Goal: Information Seeking & Learning: Learn about a topic

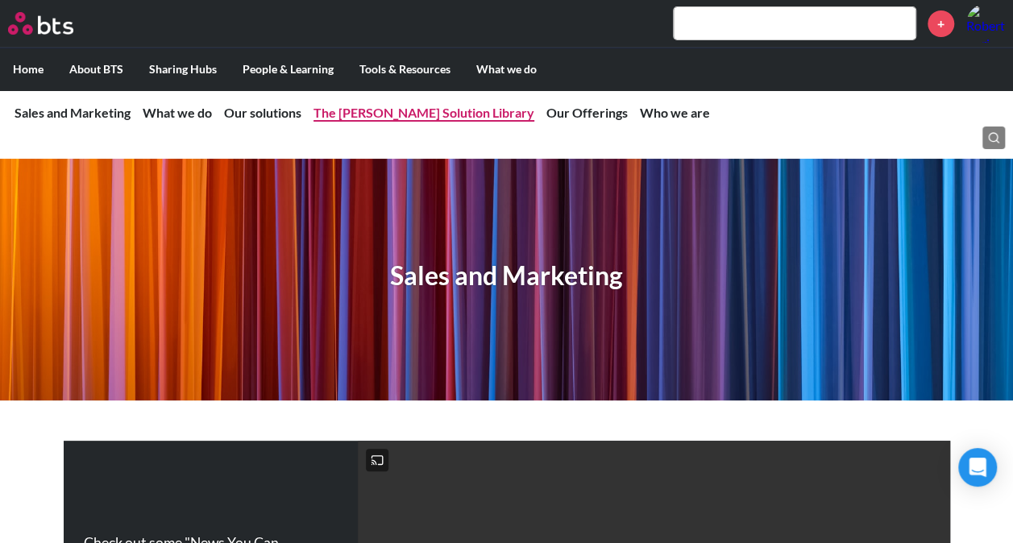
click at [396, 111] on link "The SAM Solution Library" at bounding box center [423, 112] width 221 height 15
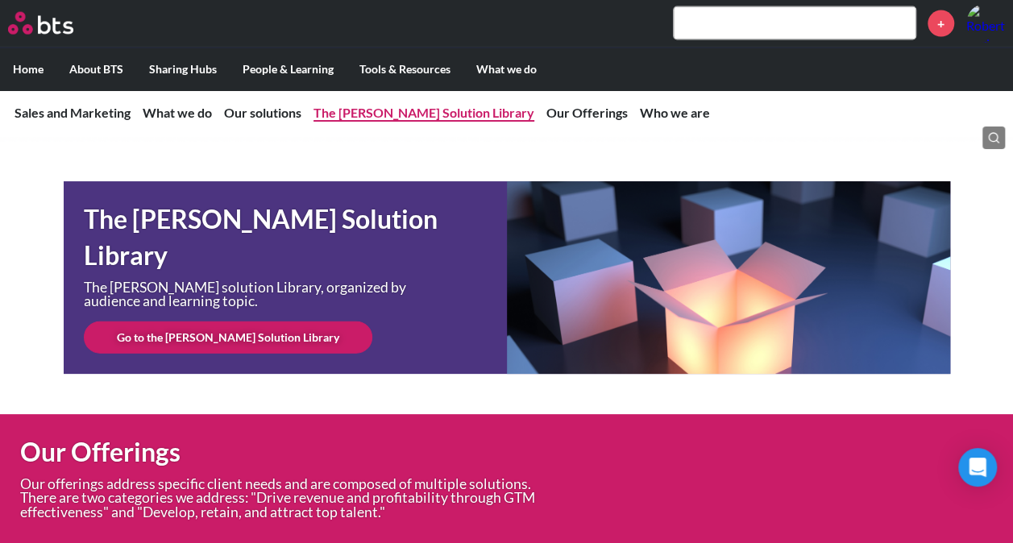
scroll to position [4791, 0]
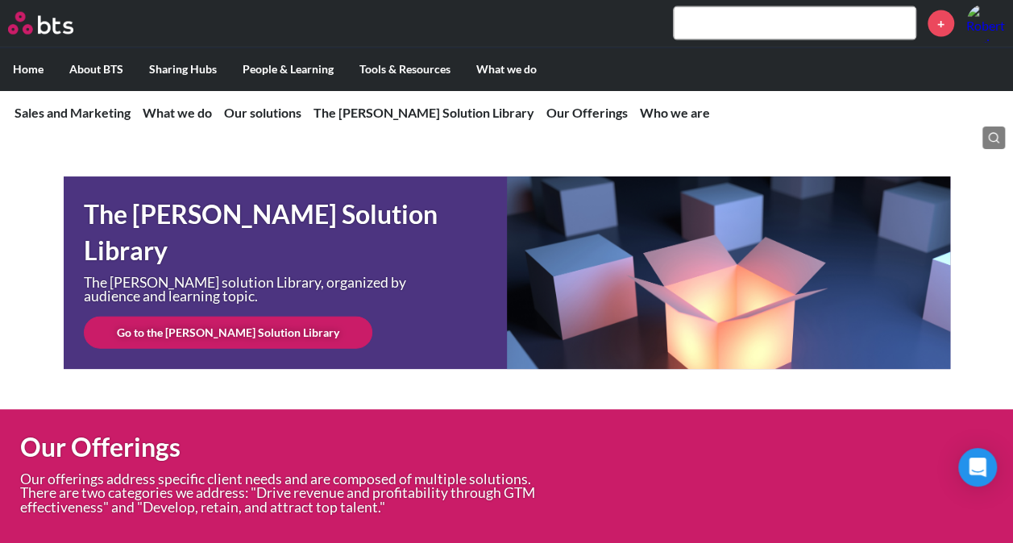
click at [152, 332] on link "Go to the SAM Solution Library" at bounding box center [228, 333] width 288 height 32
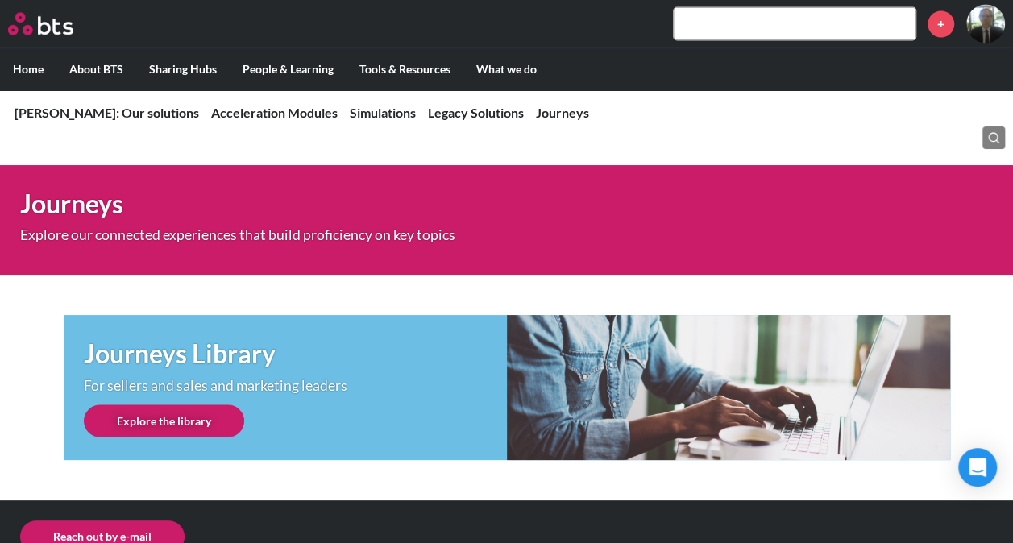
scroll to position [1468, 0]
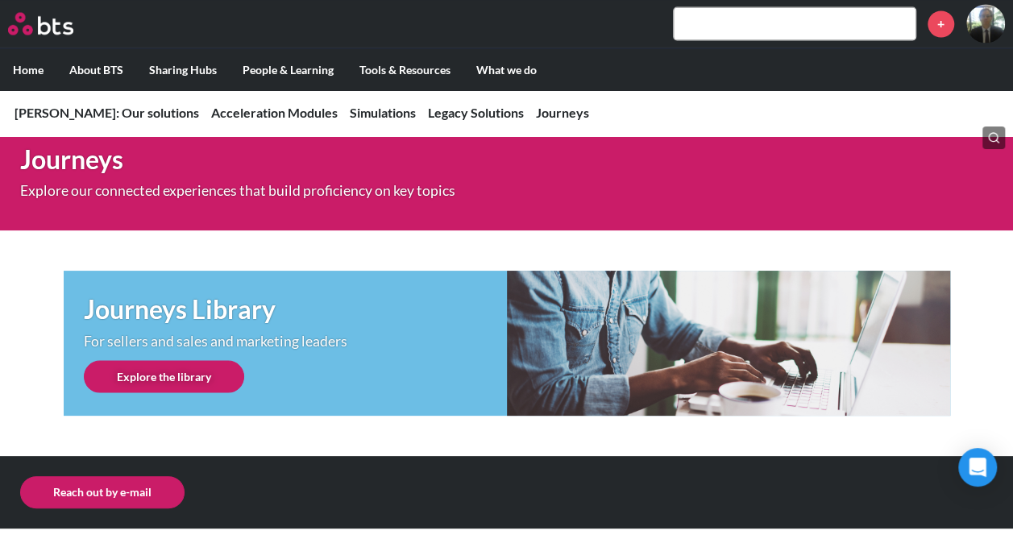
click at [162, 368] on link "Explore the library" at bounding box center [164, 376] width 160 height 32
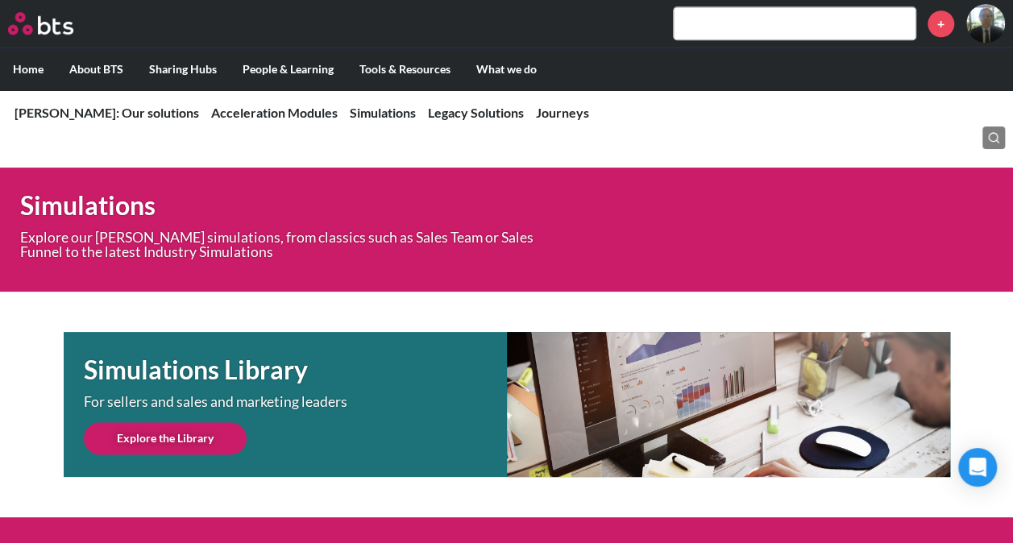
scroll to position [806, 0]
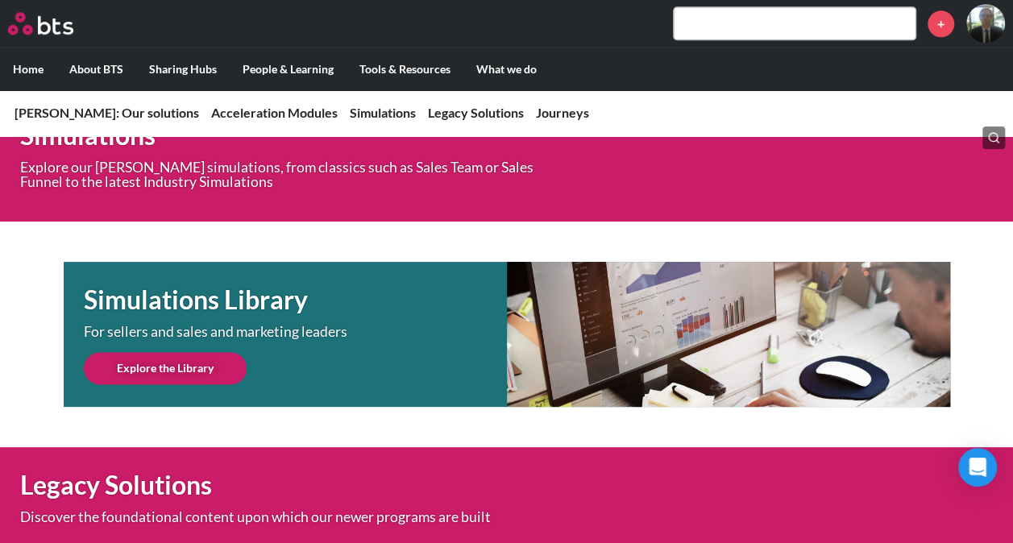
click at [166, 370] on link "Explore the Library" at bounding box center [165, 368] width 163 height 32
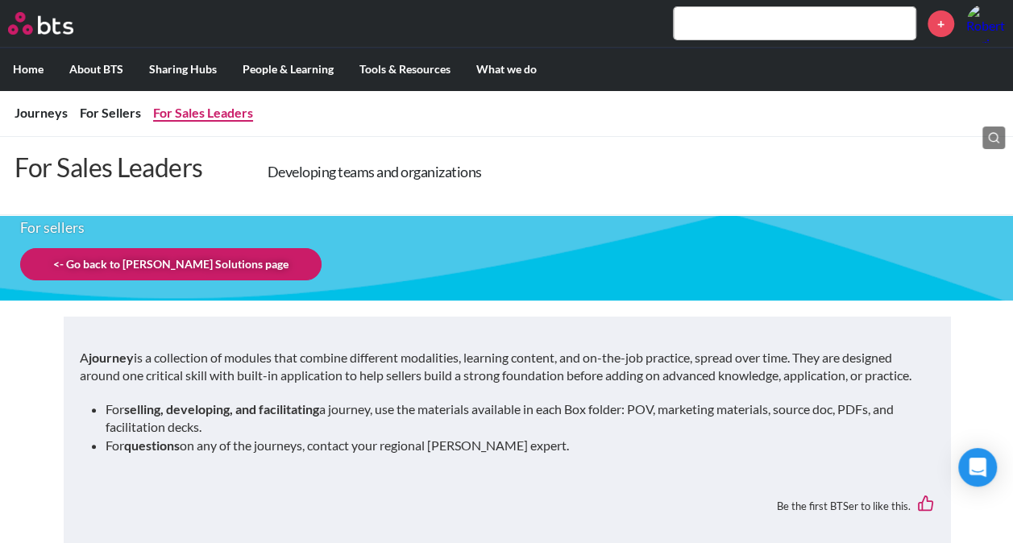
click at [198, 117] on link "For Sales Leaders" at bounding box center [203, 112] width 100 height 15
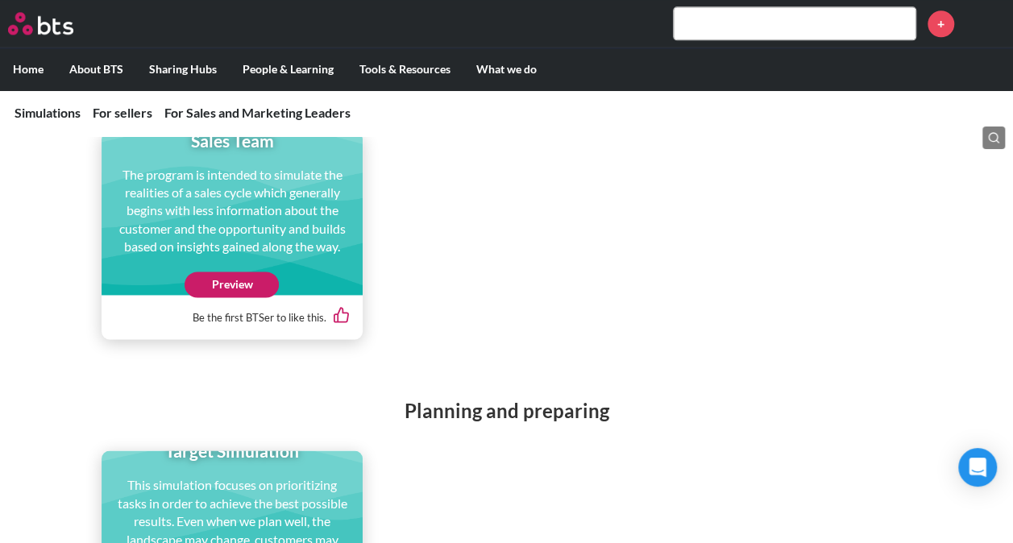
scroll to position [967, 0]
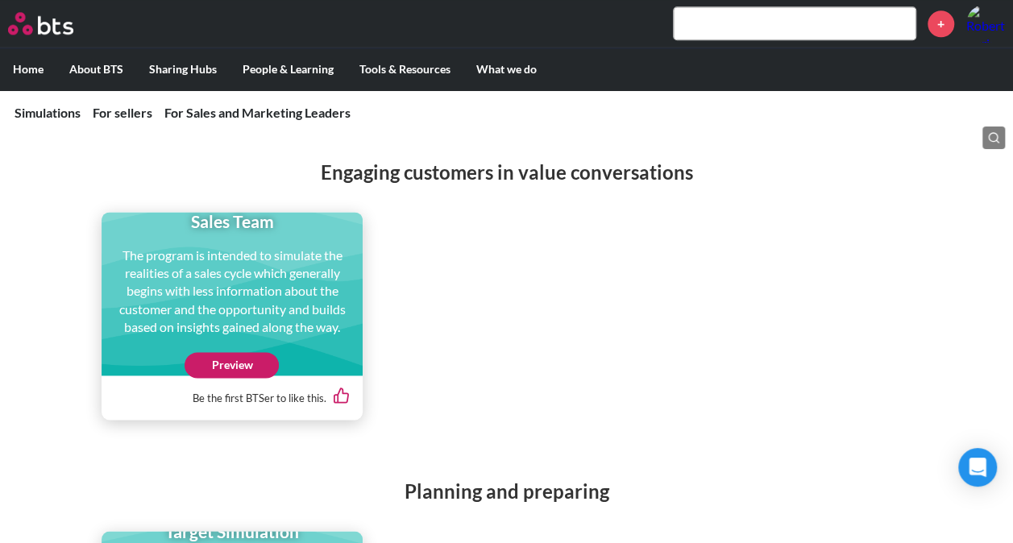
click at [221, 367] on link "Preview" at bounding box center [232, 365] width 94 height 26
